Goal: Task Accomplishment & Management: Use online tool/utility

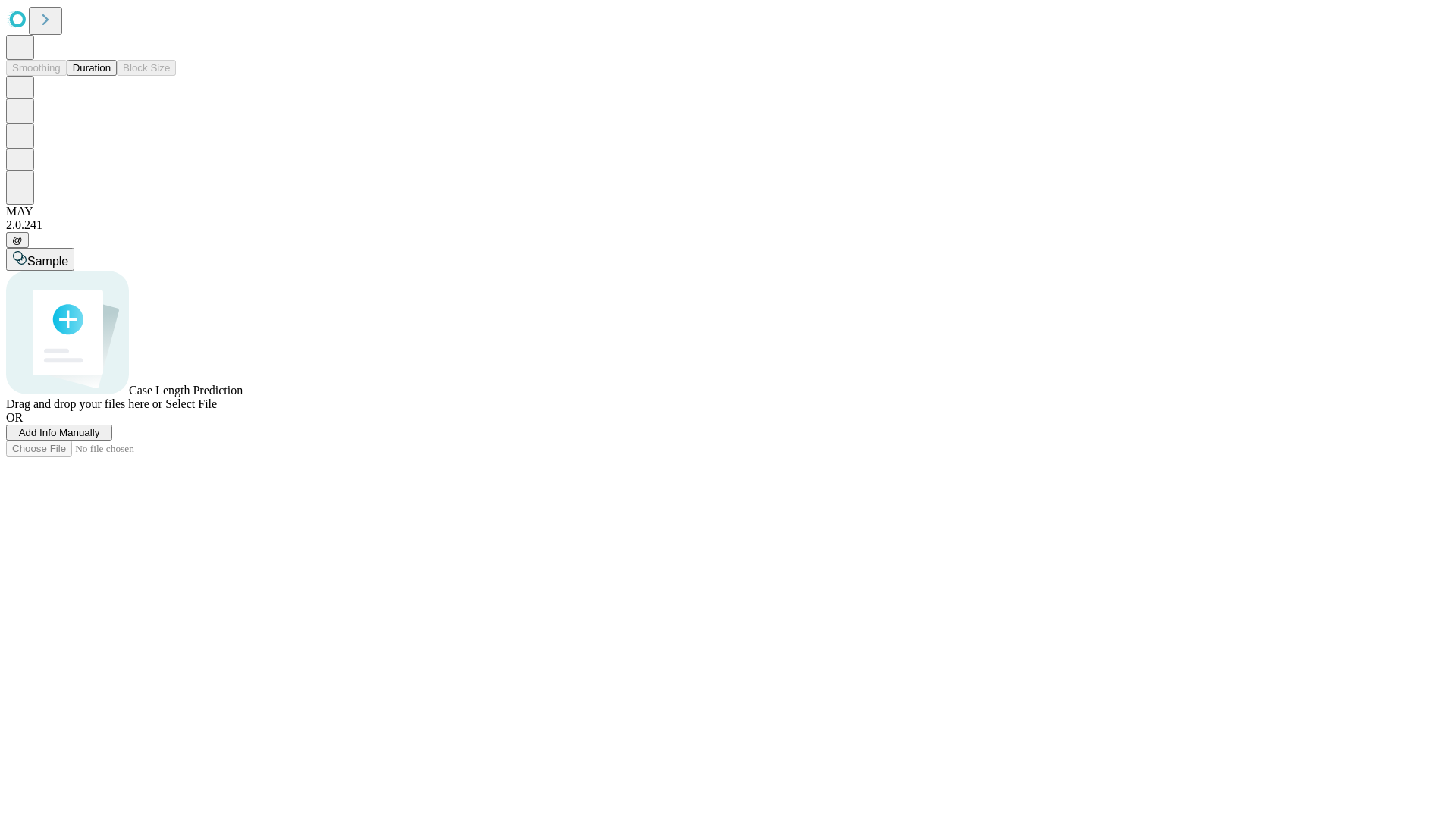
click at [110, 76] on button "Duration" at bounding box center [91, 68] width 50 height 16
click at [217, 411] on span "Select File" at bounding box center [190, 404] width 51 height 13
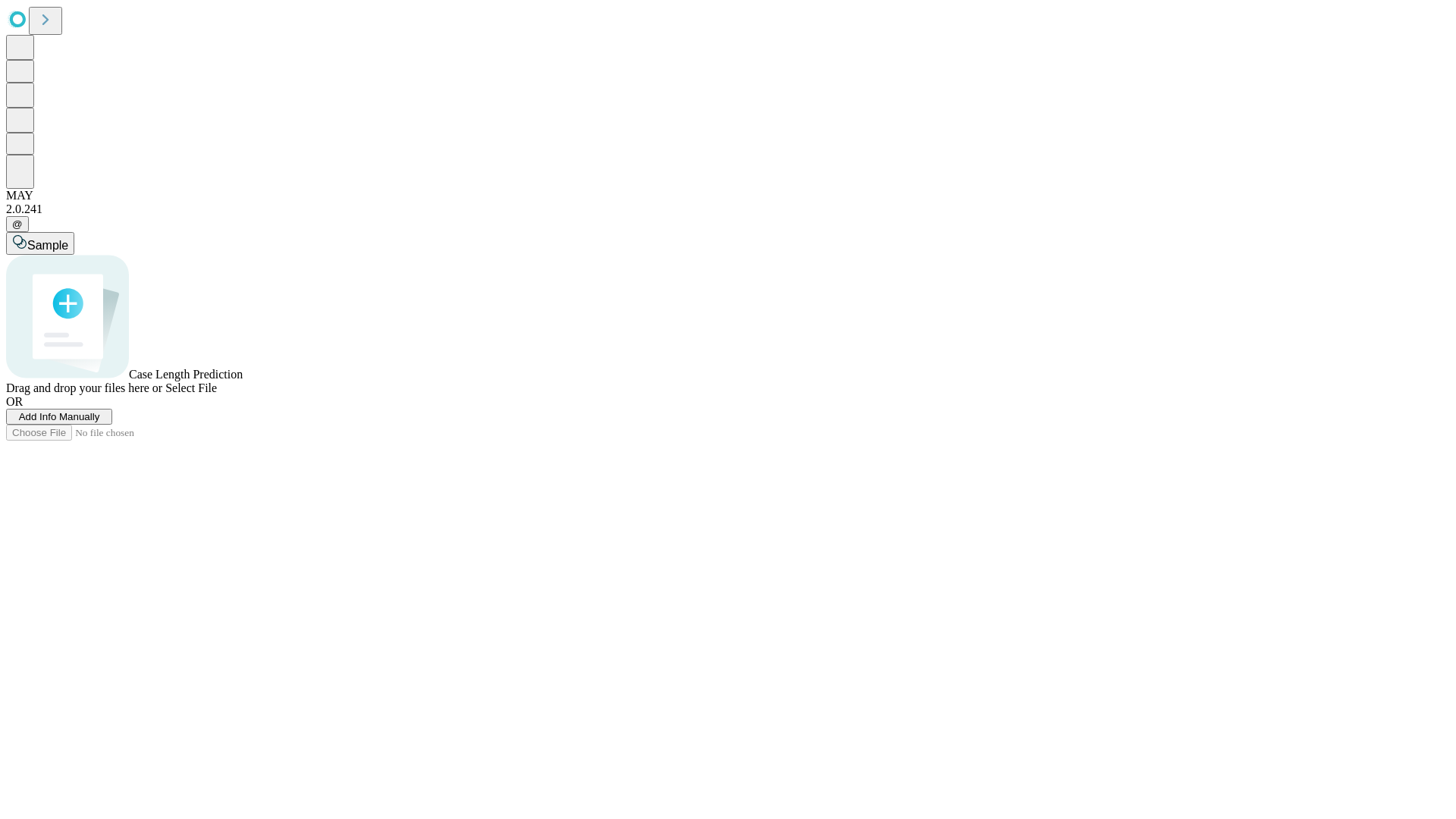
click at [217, 395] on span "Select File" at bounding box center [190, 388] width 51 height 13
